Goal: Contribute content

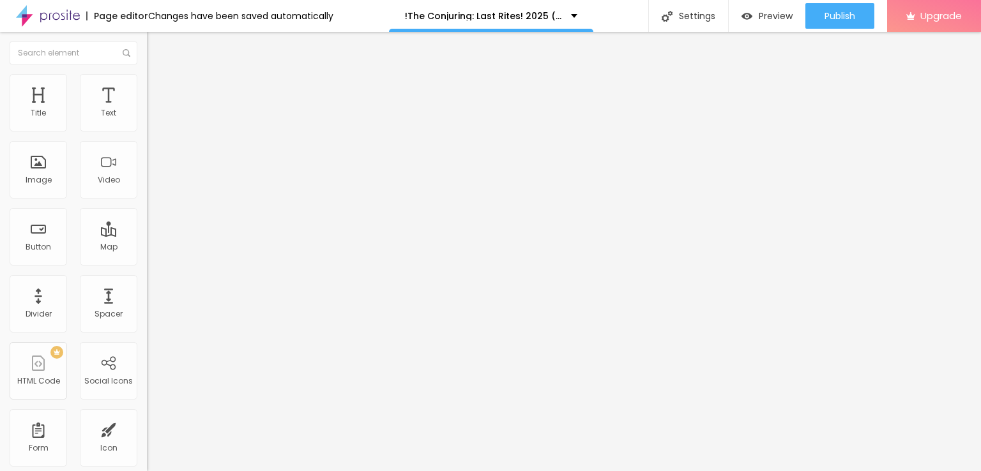
click at [147, 110] on span "Add image" at bounding box center [173, 104] width 52 height 11
drag, startPoint x: 135, startPoint y: 227, endPoint x: 146, endPoint y: 224, distance: 10.5
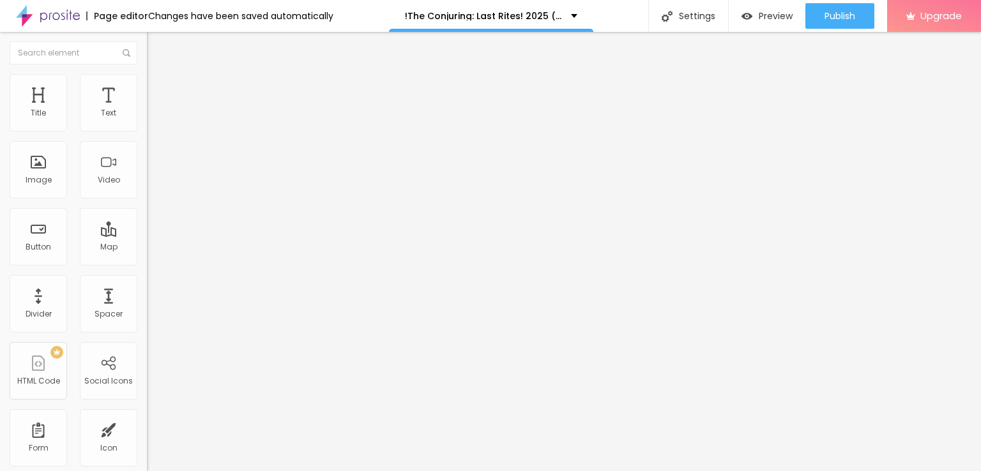
click at [147, 227] on div "Size Heading 1 H1 Heading 2 H2 Heading 3 H3 Heading 4 H4 Heading 5 H5 Heading 6…" at bounding box center [220, 159] width 147 height 145
click at [147, 120] on input "Click me" at bounding box center [223, 113] width 153 height 13
paste input "LICK HERE ▶️ The Conjuring: Last Rites [2025] ]"
type input "CLICK HERE ▶️ The Conjuring: Last Rites [2025] ]"
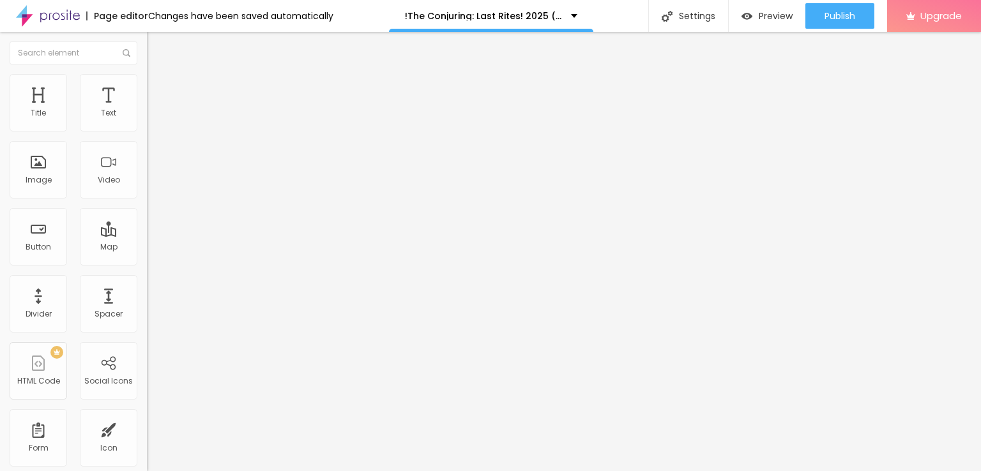
scroll to position [0, 0]
click at [147, 263] on input "https://" at bounding box center [223, 256] width 153 height 13
paste input "[DOMAIN_NAME]/en/movie/1038392/pro"
type input "[URL][DOMAIN_NAME]"
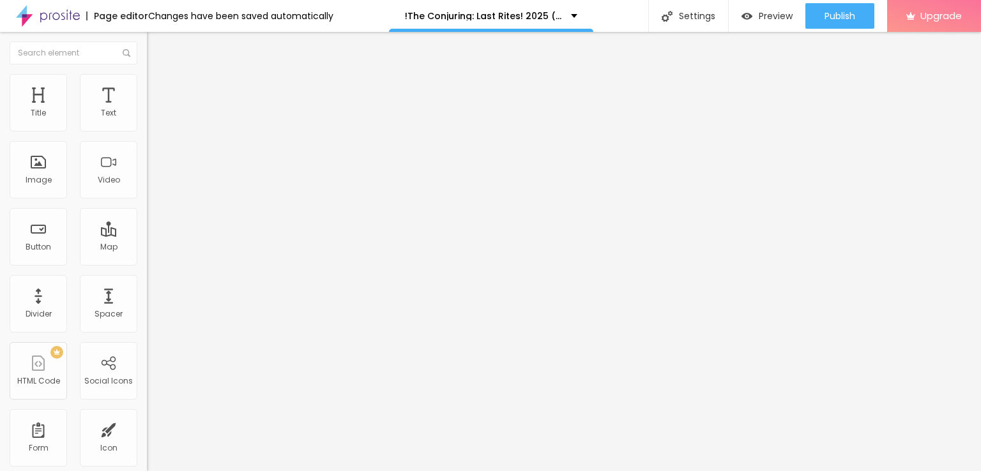
scroll to position [0, 0]
click at [147, 153] on img at bounding box center [151, 148] width 9 height 9
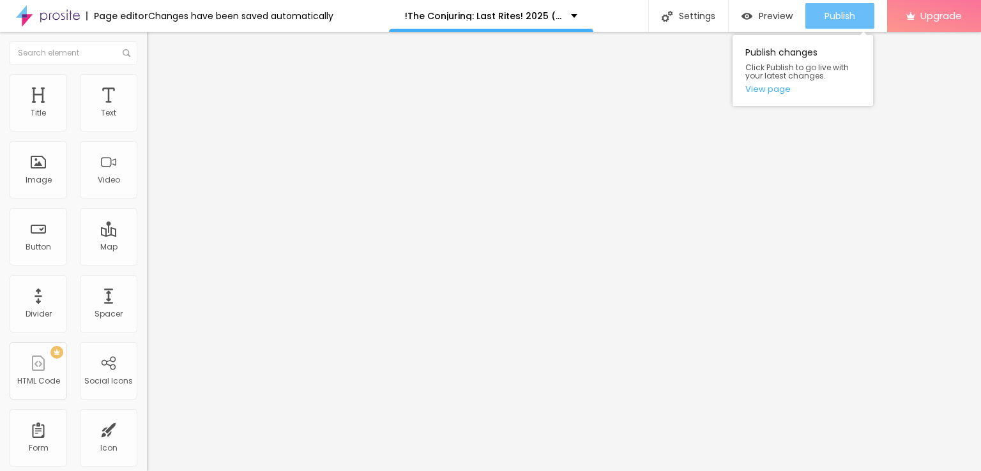
click at [843, 20] on span "Publish" at bounding box center [839, 16] width 31 height 10
click at [771, 89] on link "View page" at bounding box center [802, 89] width 115 height 8
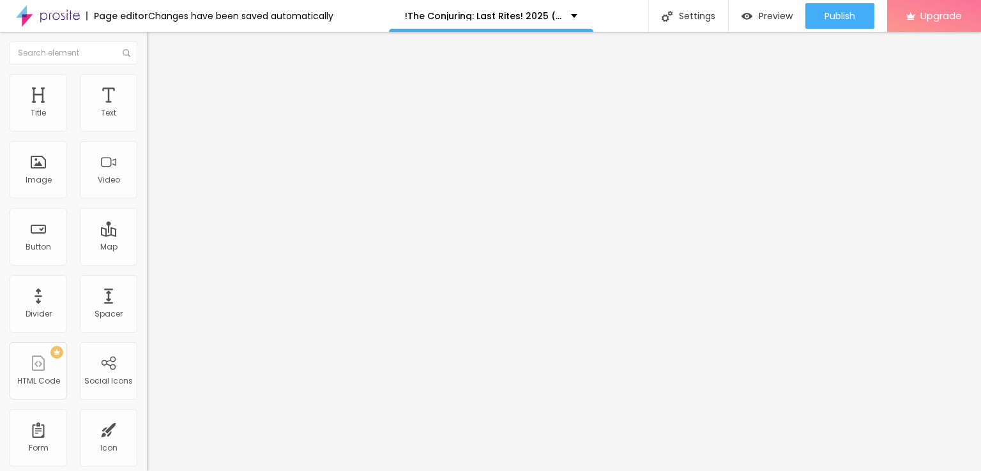
click at [73, 15] on img at bounding box center [48, 16] width 64 height 32
